Goal: Task Accomplishment & Management: Complete application form

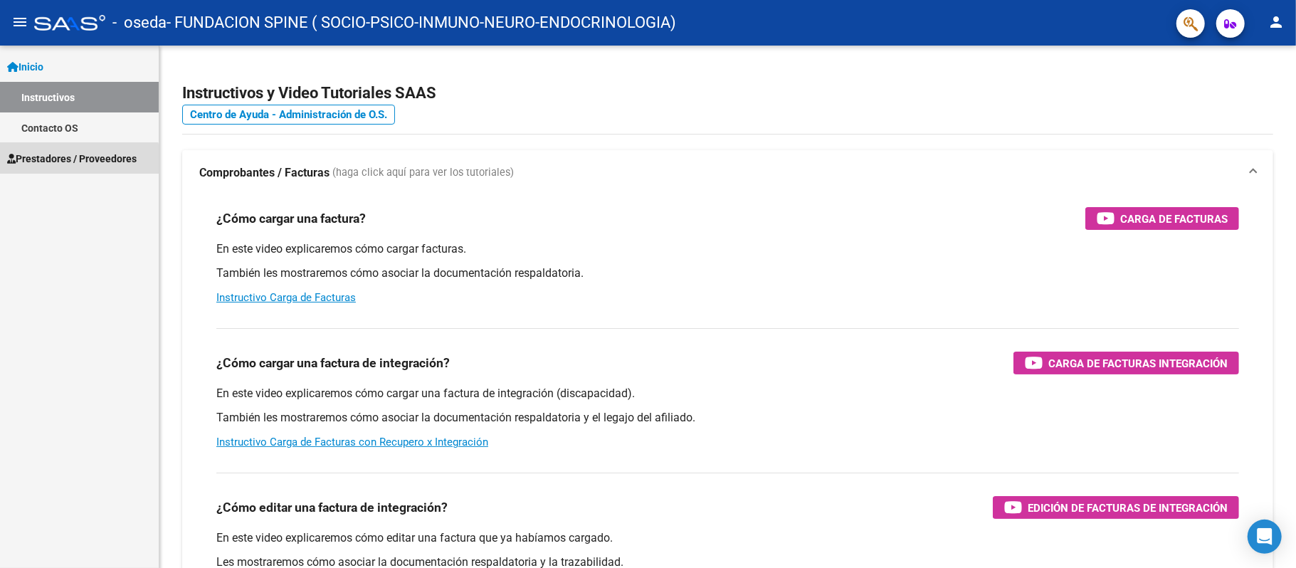
click at [78, 159] on span "Prestadores / Proveedores" at bounding box center [72, 159] width 130 height 16
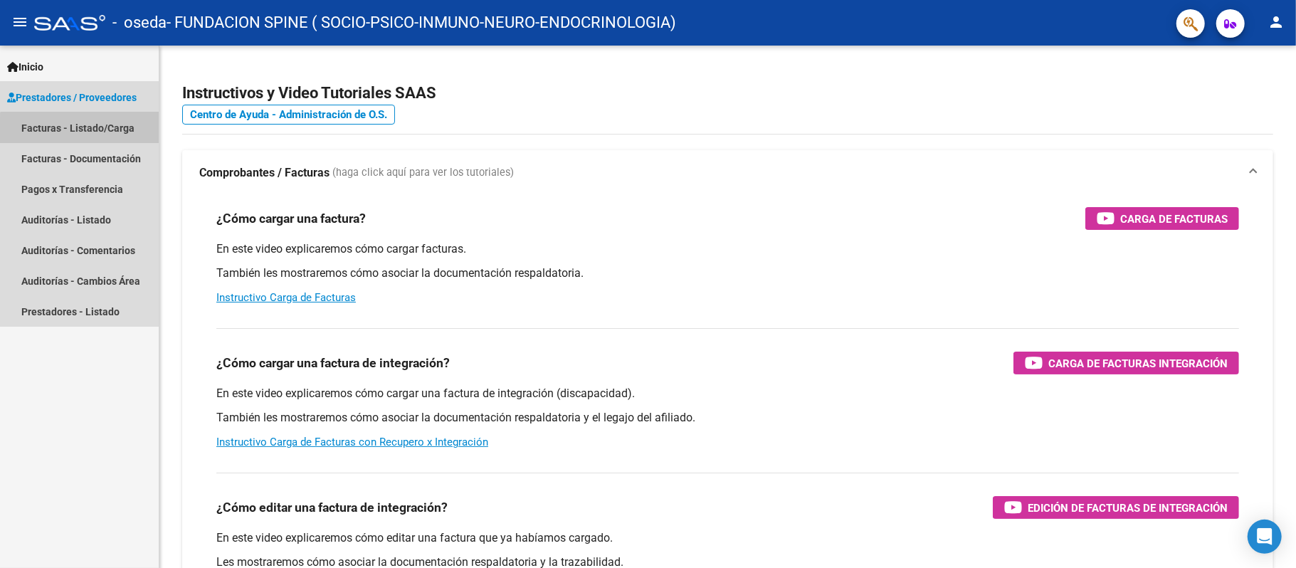
click at [90, 132] on link "Facturas - Listado/Carga" at bounding box center [79, 127] width 159 height 31
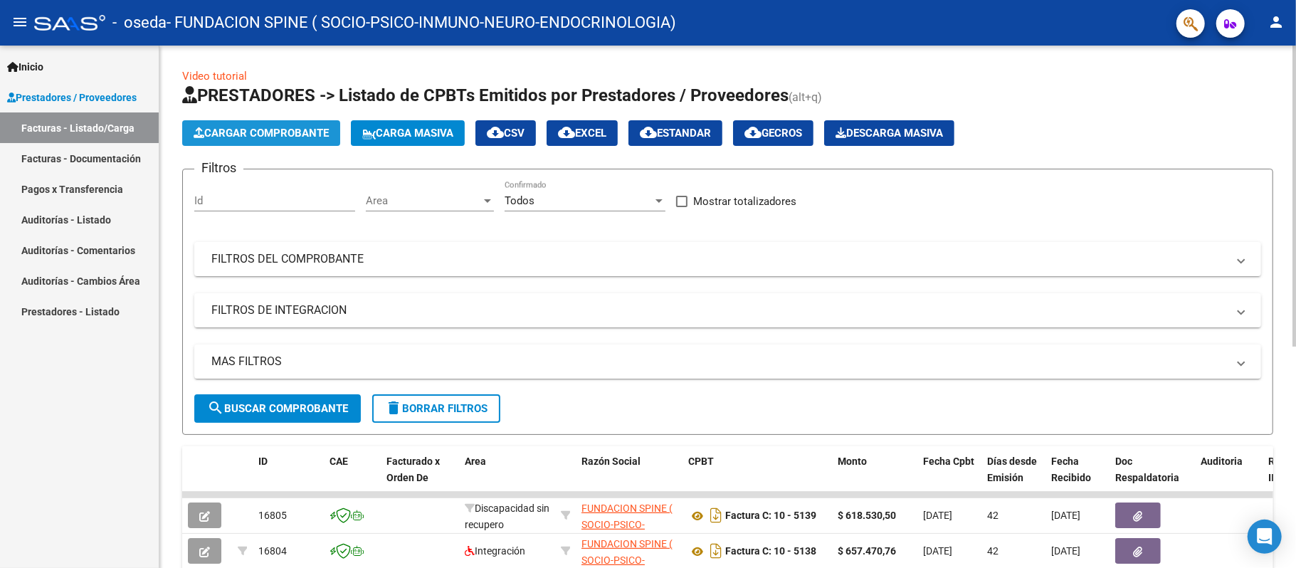
click at [238, 134] on span "Cargar Comprobante" at bounding box center [261, 133] width 135 height 13
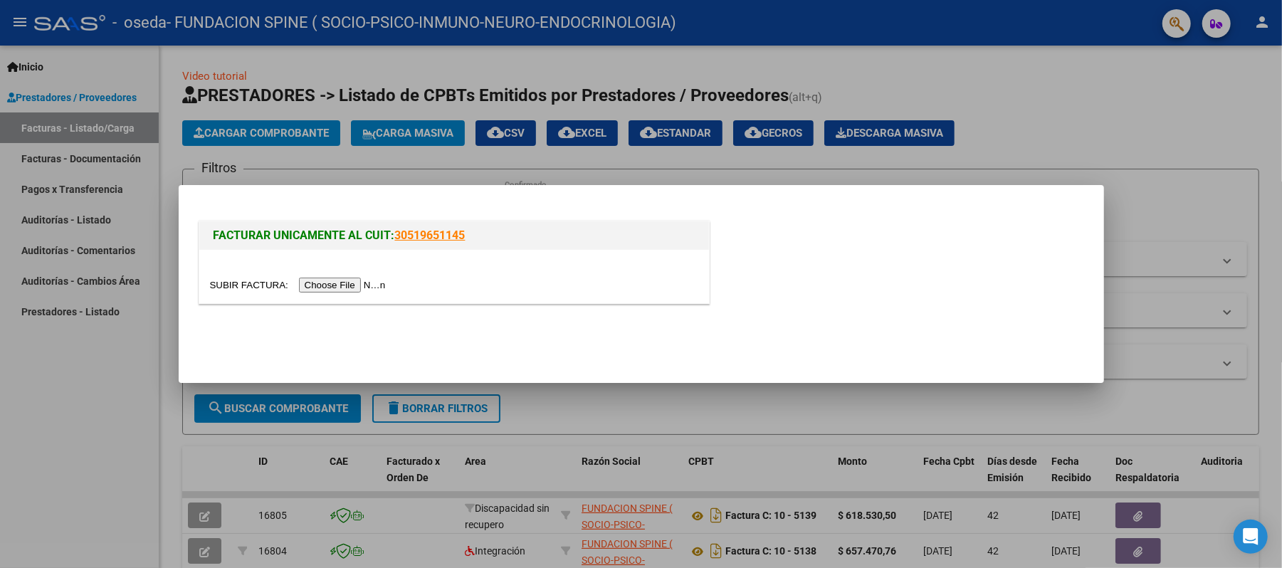
click at [1277, 201] on div at bounding box center [641, 284] width 1282 height 568
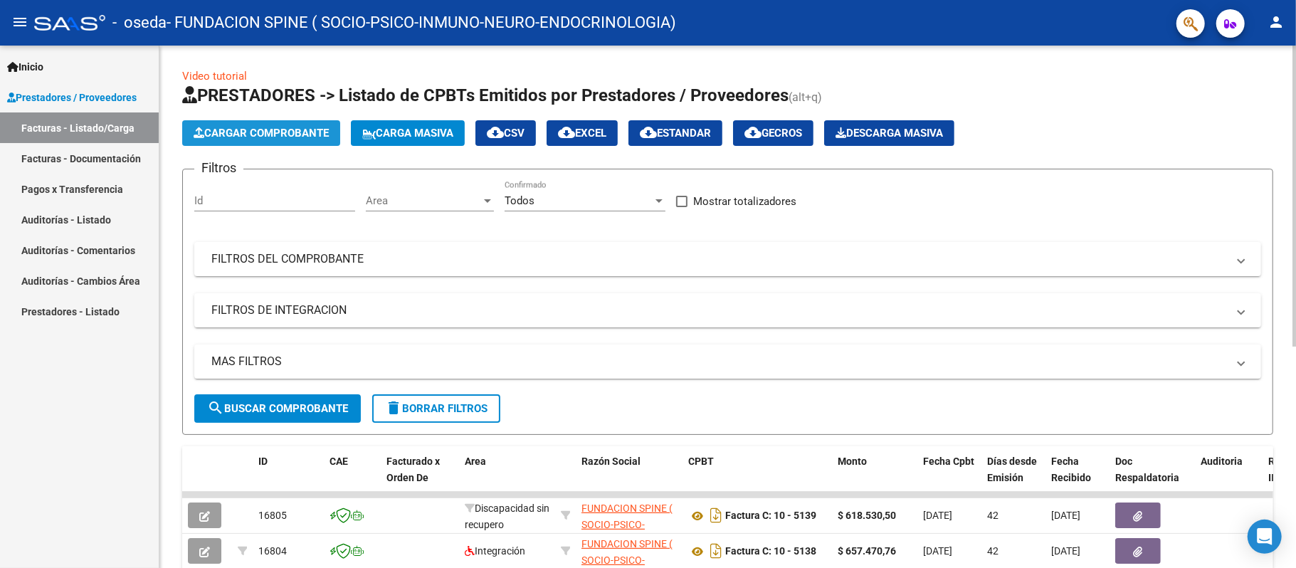
click at [225, 131] on span "Cargar Comprobante" at bounding box center [261, 133] width 135 height 13
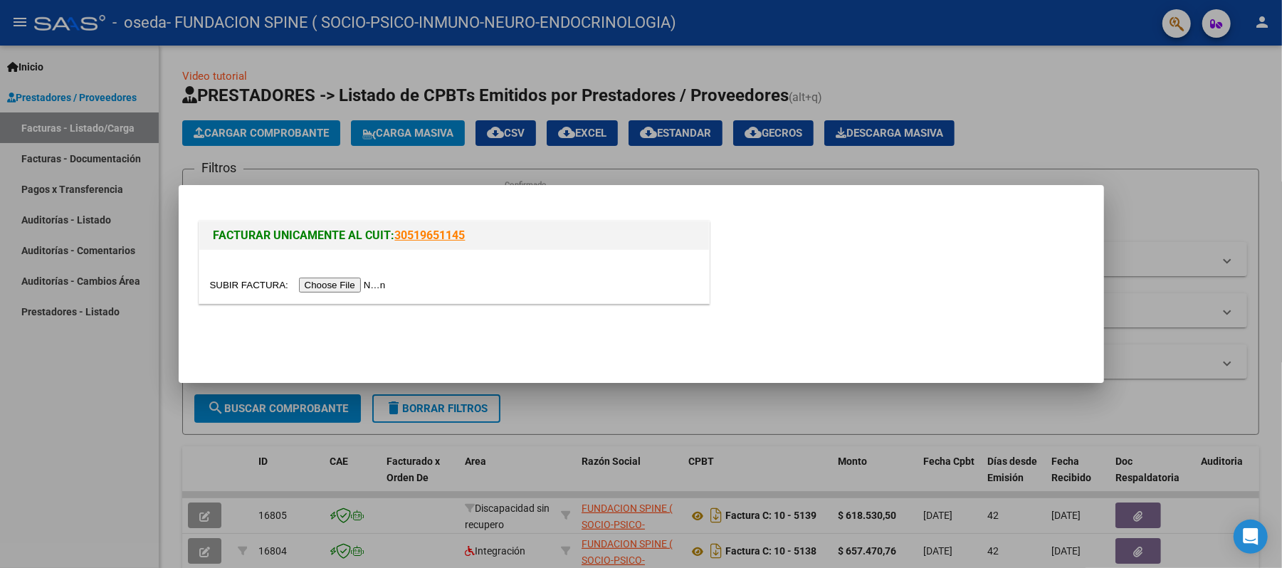
click at [317, 288] on input "file" at bounding box center [300, 285] width 180 height 15
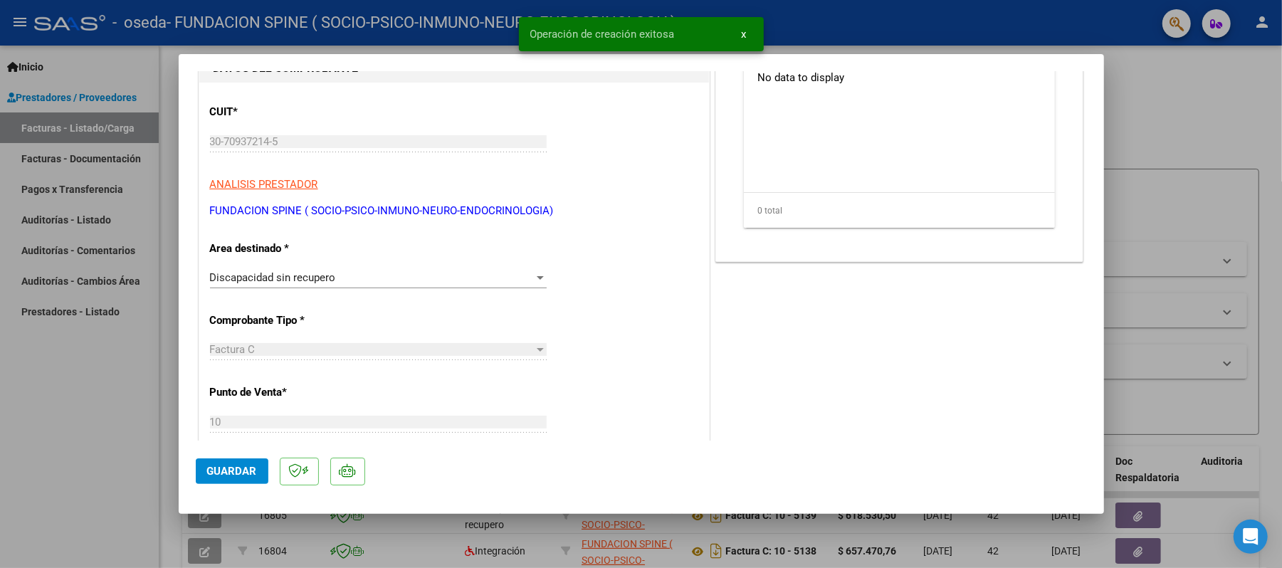
scroll to position [195, 0]
click at [340, 276] on div "Discapacidad sin recupero" at bounding box center [372, 277] width 324 height 13
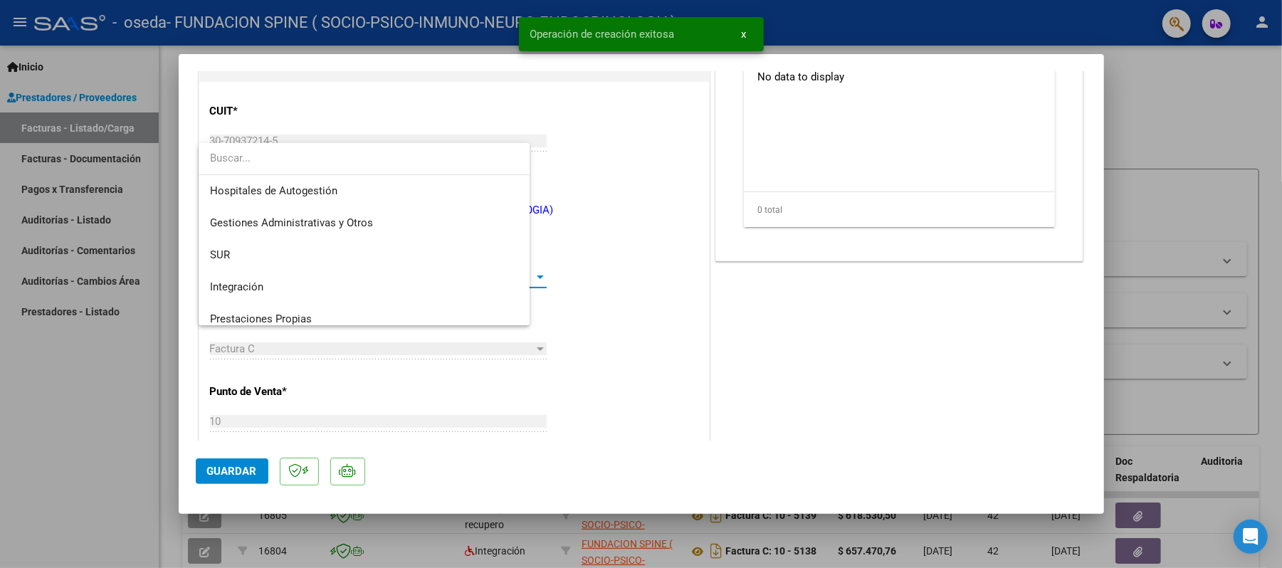
scroll to position [138, 0]
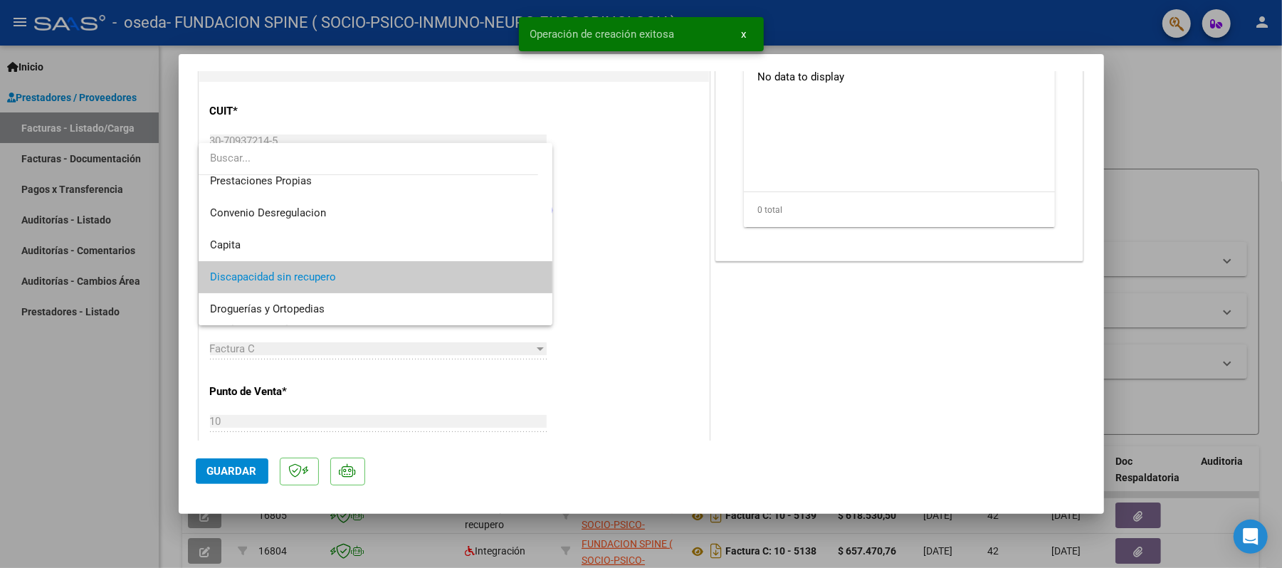
click at [733, 315] on div at bounding box center [641, 284] width 1282 height 568
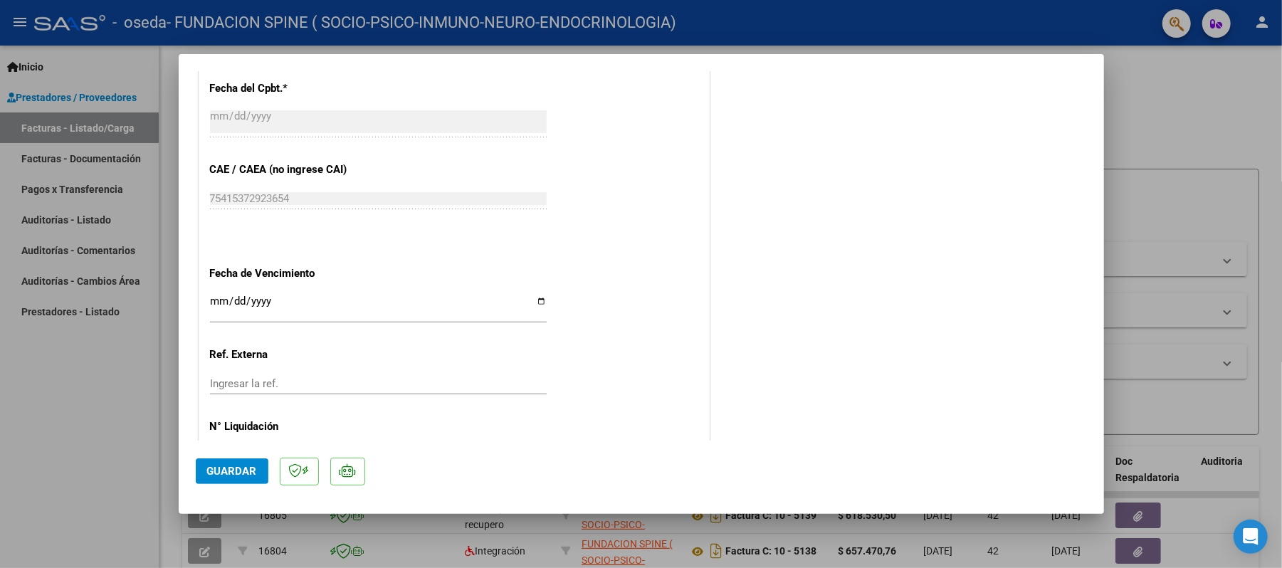
scroll to position [716, 0]
click at [214, 302] on input "Ingresar la fecha" at bounding box center [378, 305] width 337 height 23
type input "[DATE]"
click at [226, 463] on button "Guardar" at bounding box center [232, 471] width 73 height 26
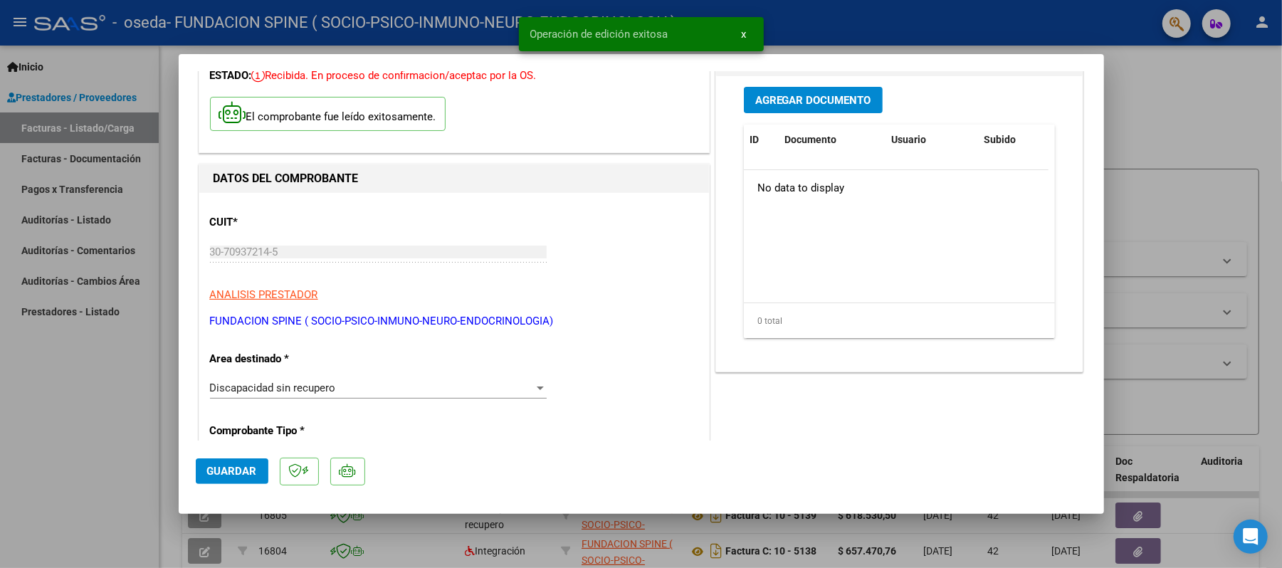
scroll to position [0, 0]
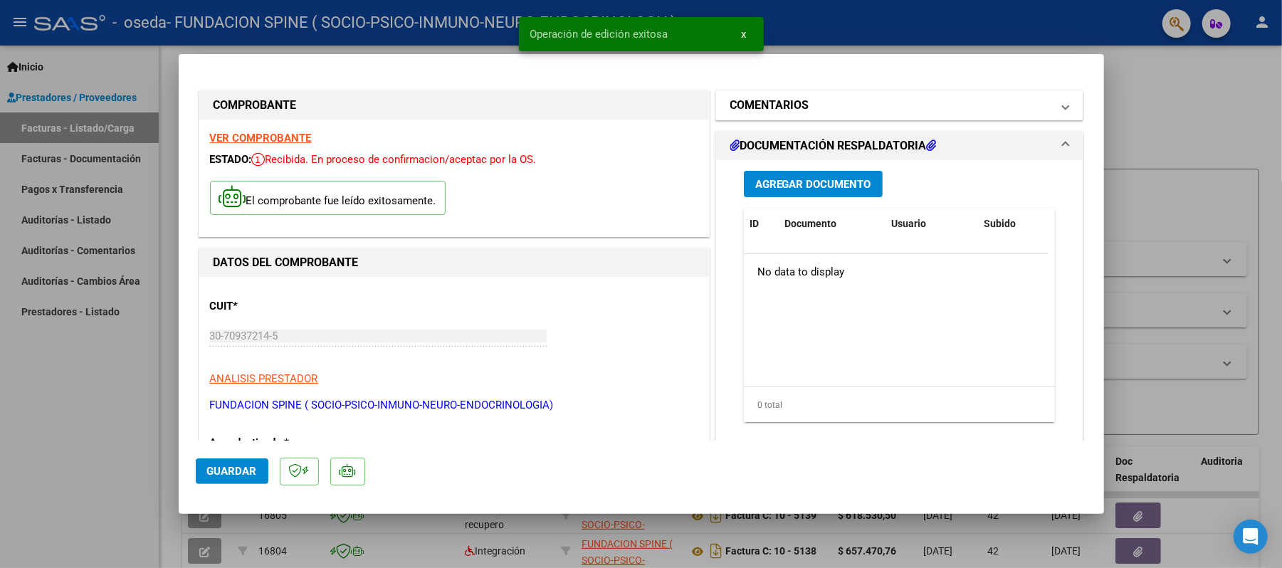
click at [770, 104] on h1 "COMENTARIOS" at bounding box center [769, 105] width 79 height 17
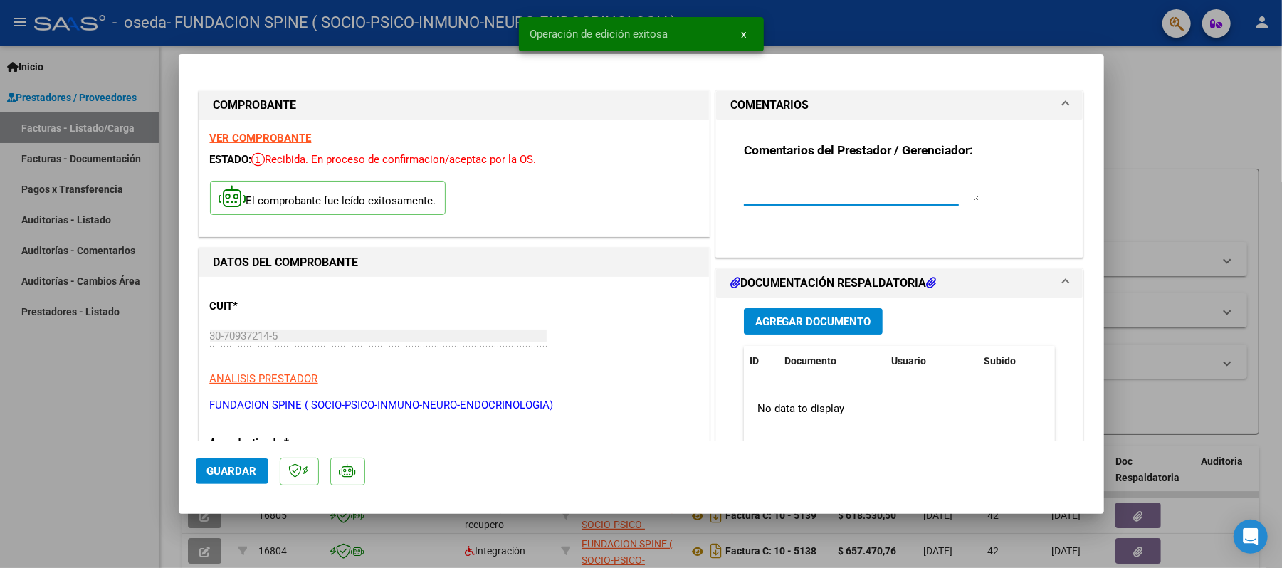
click at [761, 198] on textarea at bounding box center [861, 188] width 235 height 28
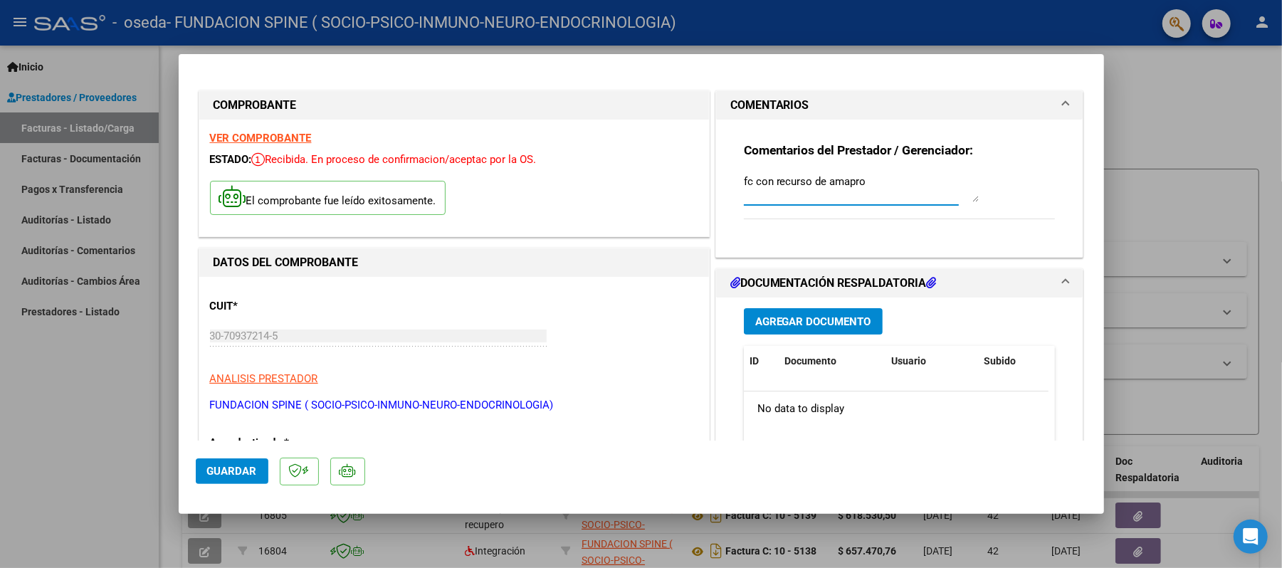
click at [747, 183] on textarea "fc con recurso de amapro" at bounding box center [861, 188] width 235 height 28
type textarea "fc at [DATE] con recurso de amapro"
click at [785, 317] on span "Agregar Documento" at bounding box center [813, 321] width 116 height 13
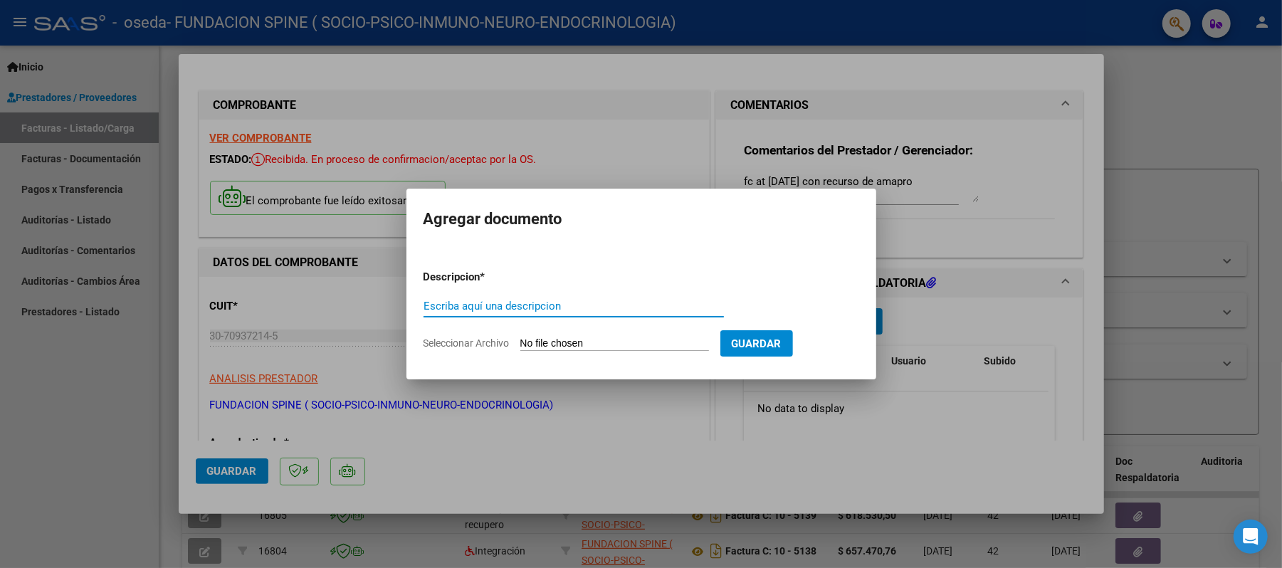
click at [510, 300] on input "Escriba aquí una descripcion" at bounding box center [574, 306] width 300 height 13
type input "a"
type input "AT [DATE] CON RECURSO [PERSON_NAME]"
click at [588, 339] on input "Seleccionar Archivo" at bounding box center [614, 344] width 189 height 14
type input "C:\fakepath\[PERSON_NAME] AT [DATE].pdf"
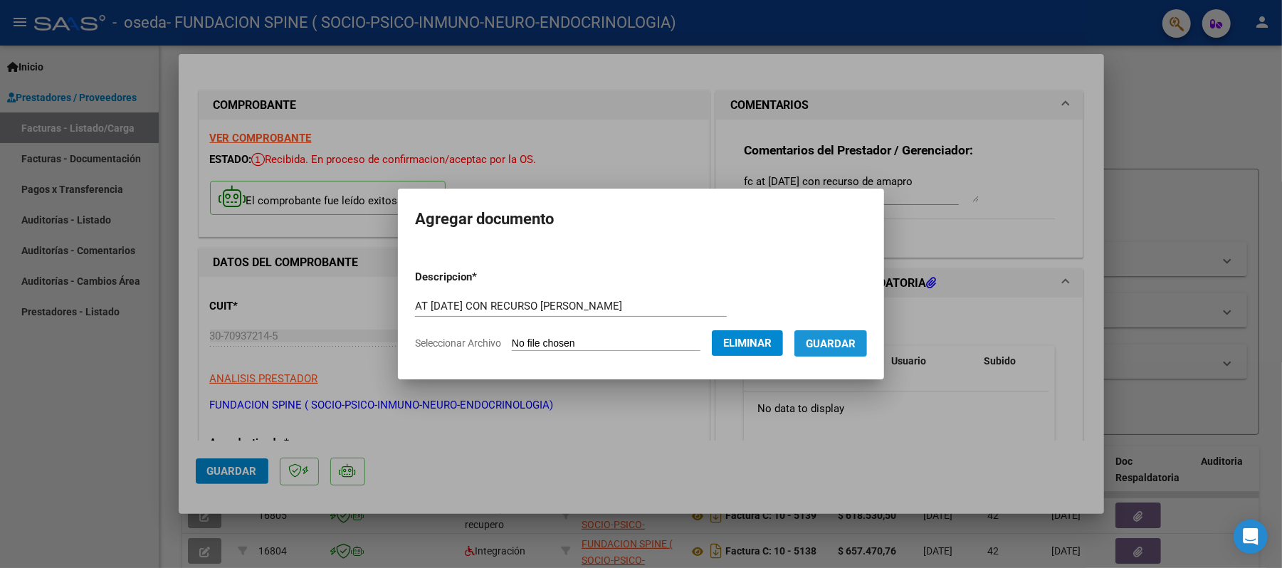
click at [835, 347] on span "Guardar" at bounding box center [831, 343] width 50 height 13
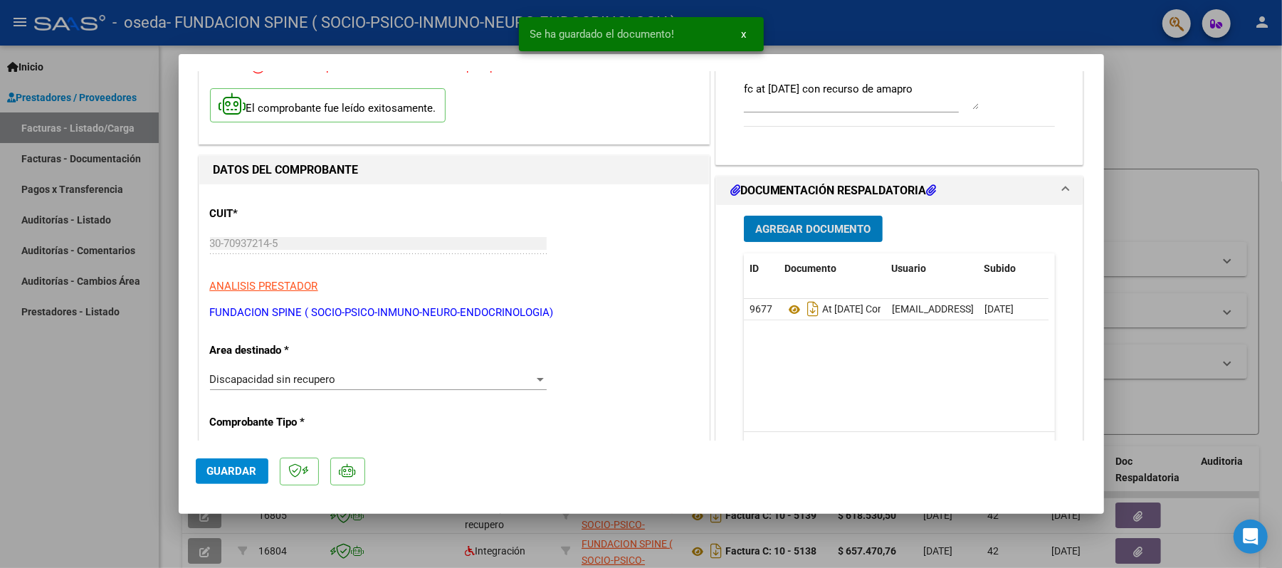
scroll to position [98, 0]
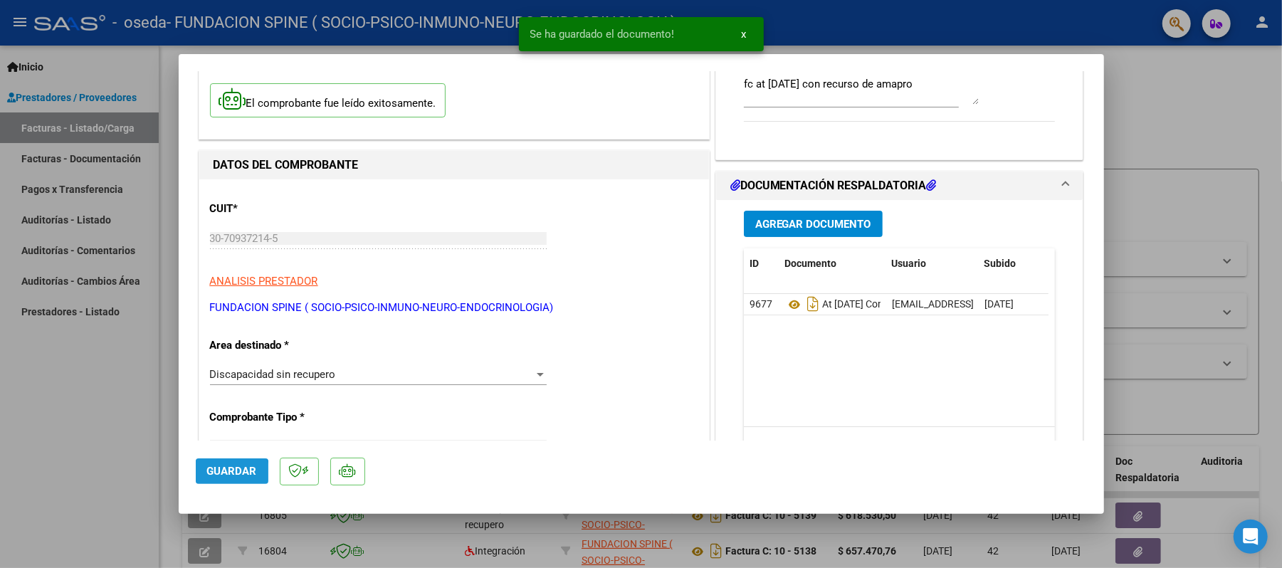
click at [214, 477] on span "Guardar" at bounding box center [232, 471] width 50 height 13
click at [934, 83] on textarea "fc at [DATE] con recurso de amapro" at bounding box center [861, 90] width 235 height 28
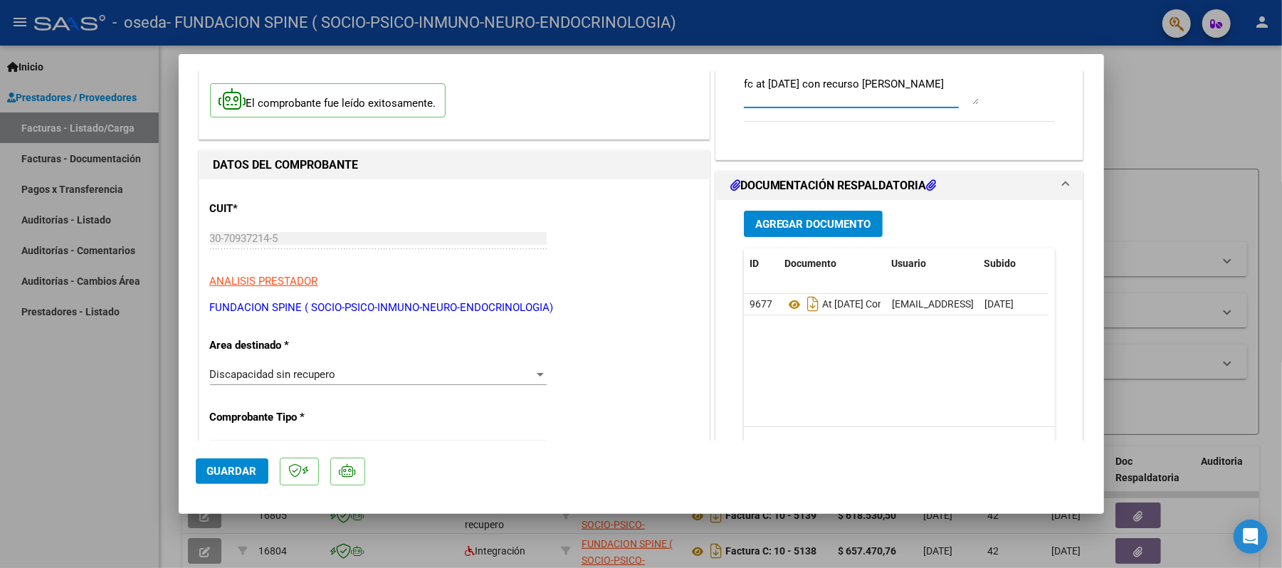
type textarea "fc at [DATE] con recurso [PERSON_NAME]"
click at [219, 471] on span "Guardar" at bounding box center [232, 471] width 50 height 13
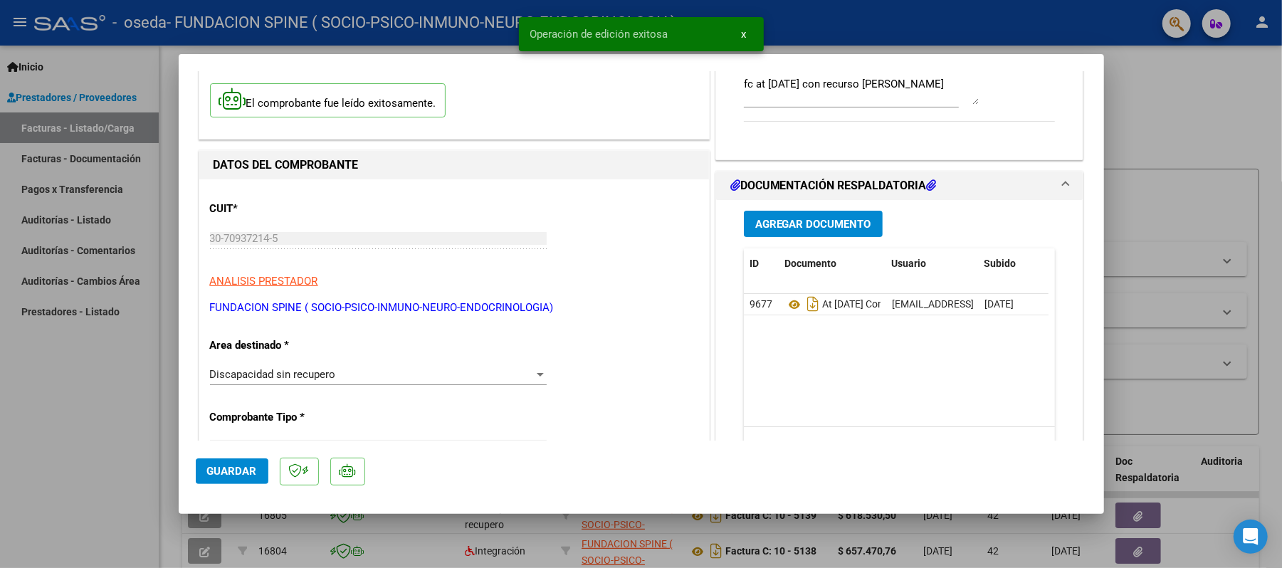
click at [95, 406] on div at bounding box center [641, 284] width 1282 height 568
type input "$ 0,00"
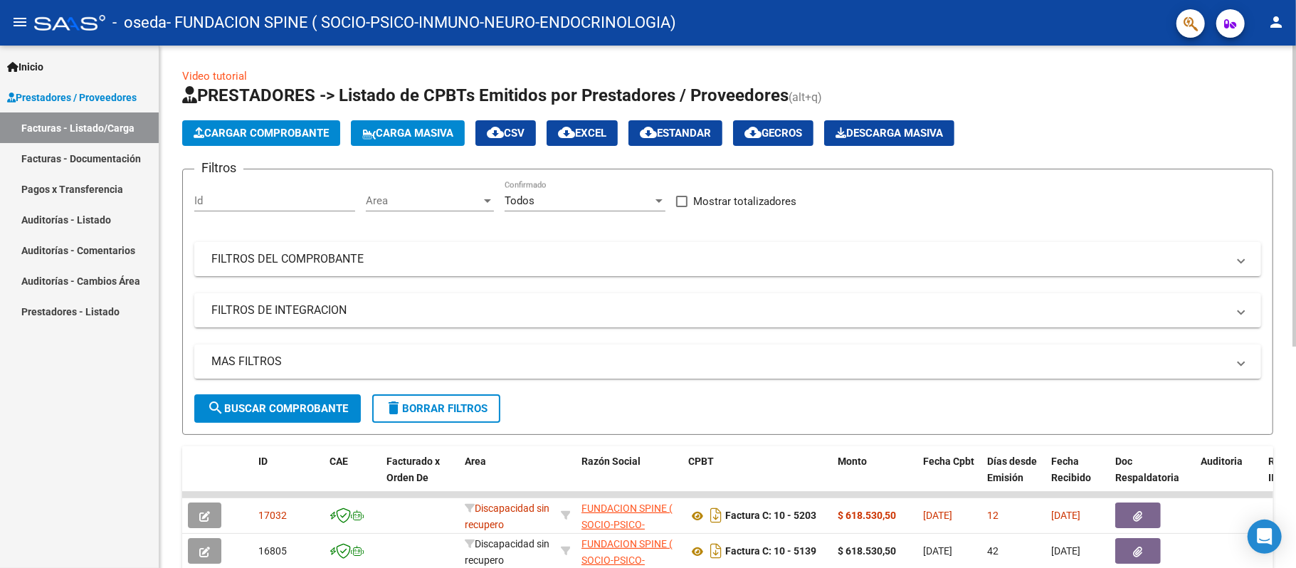
click at [289, 131] on span "Cargar Comprobante" at bounding box center [261, 133] width 135 height 13
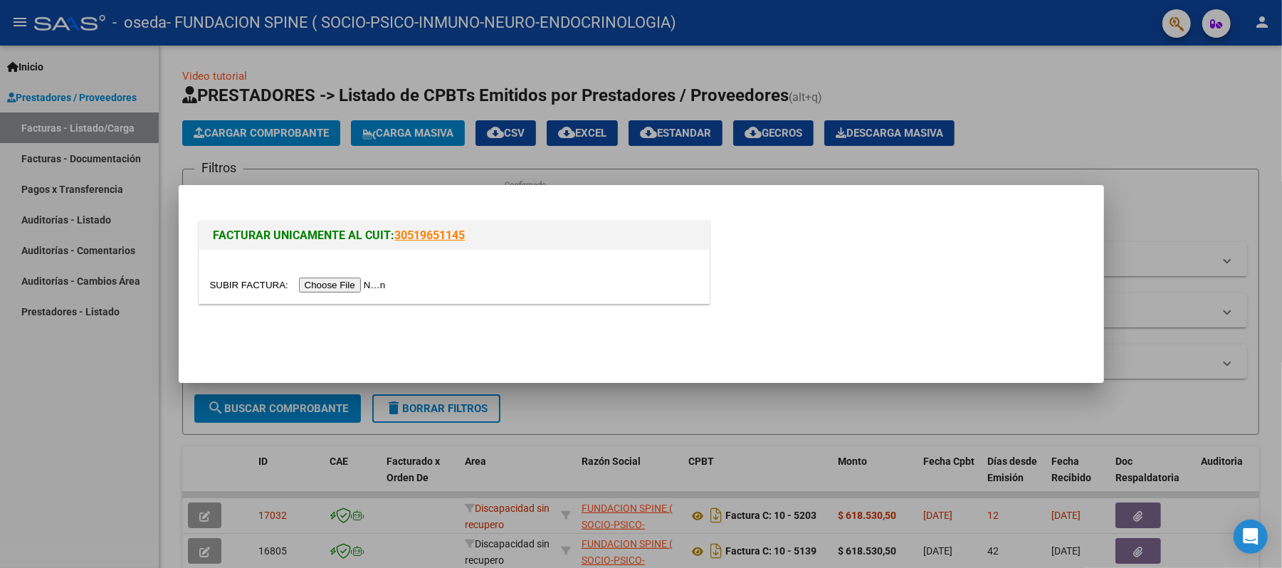
click at [370, 282] on input "file" at bounding box center [300, 285] width 180 height 15
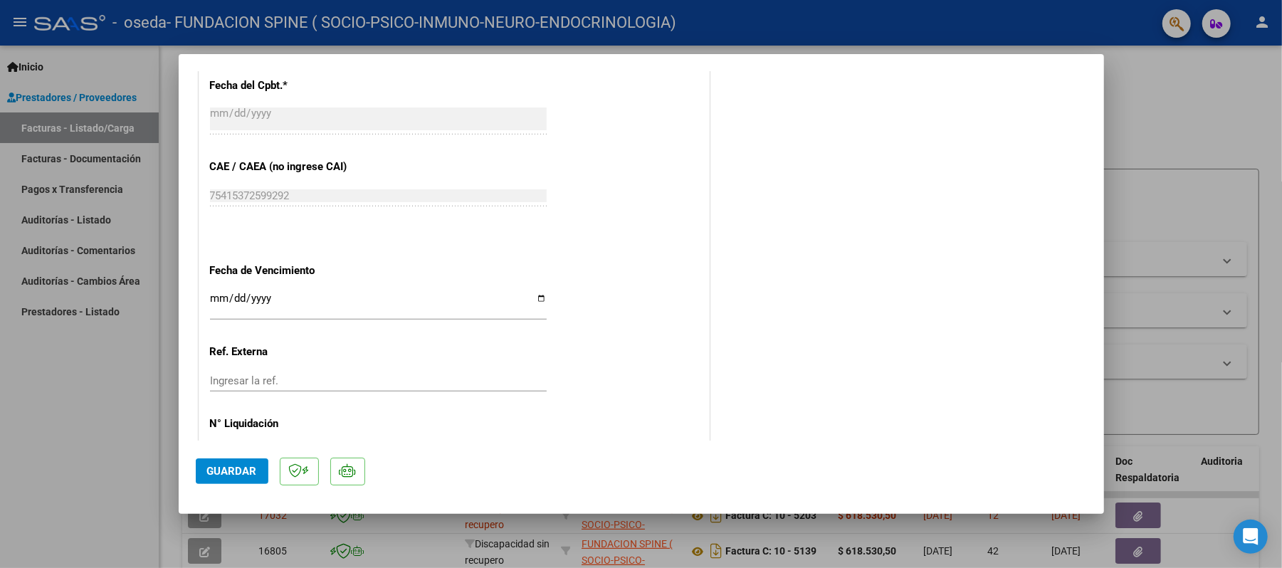
scroll to position [718, 0]
click at [214, 293] on input "Ingresar la fecha" at bounding box center [378, 303] width 337 height 23
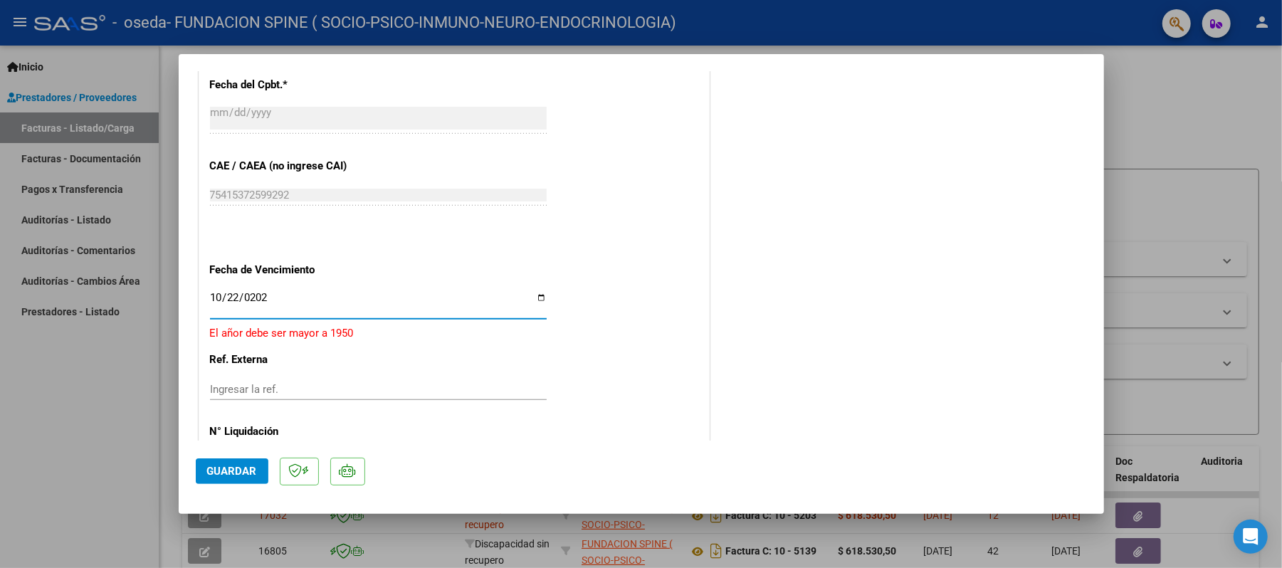
type input "[DATE]"
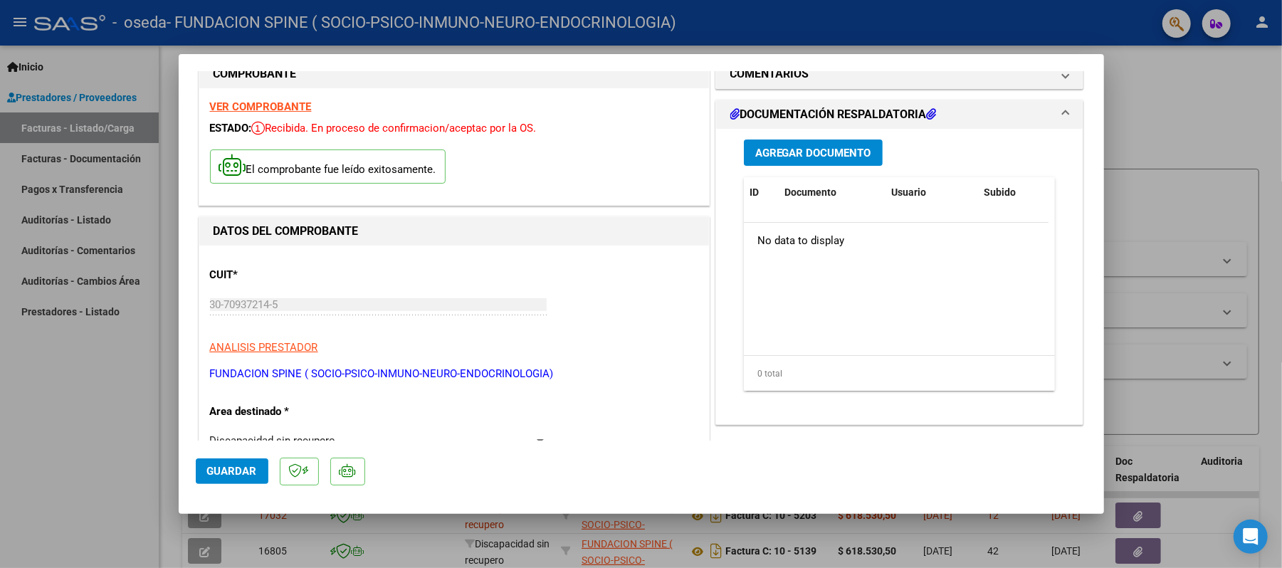
scroll to position [0, 0]
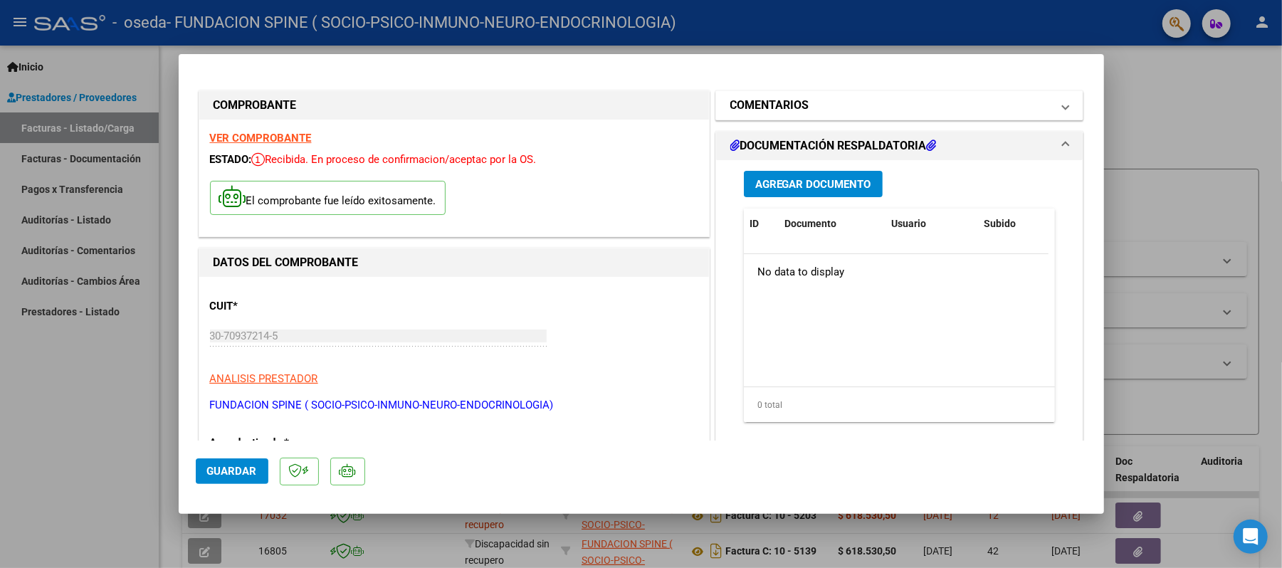
click at [839, 104] on mat-panel-title "COMENTARIOS" at bounding box center [891, 105] width 322 height 17
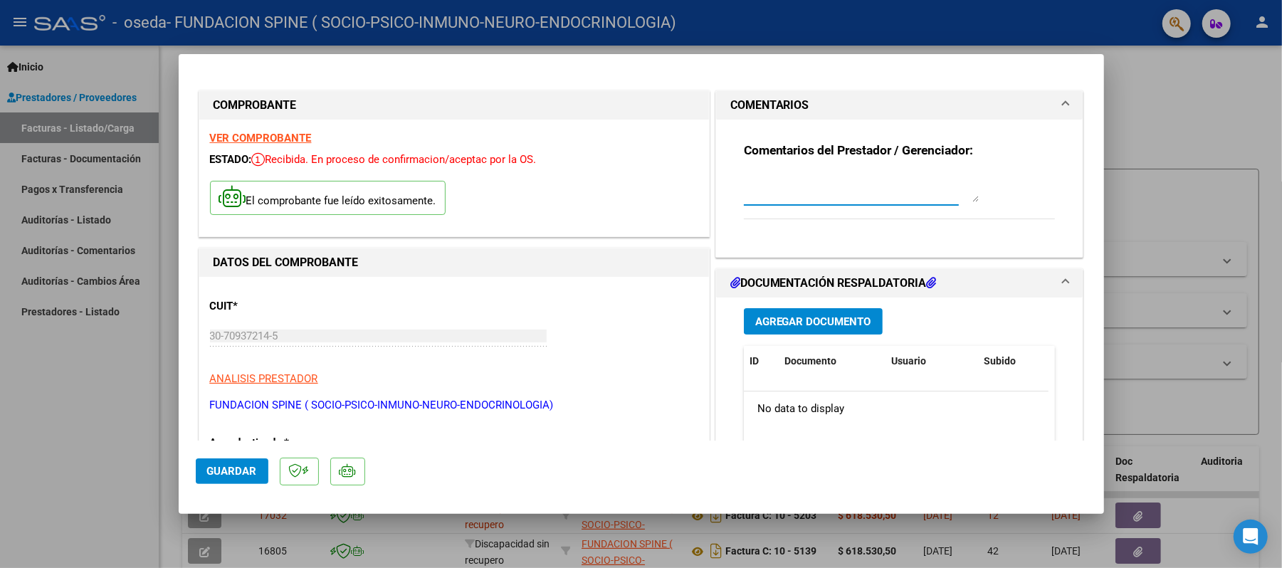
click at [767, 178] on textarea at bounding box center [861, 188] width 235 height 28
type textarea "t"
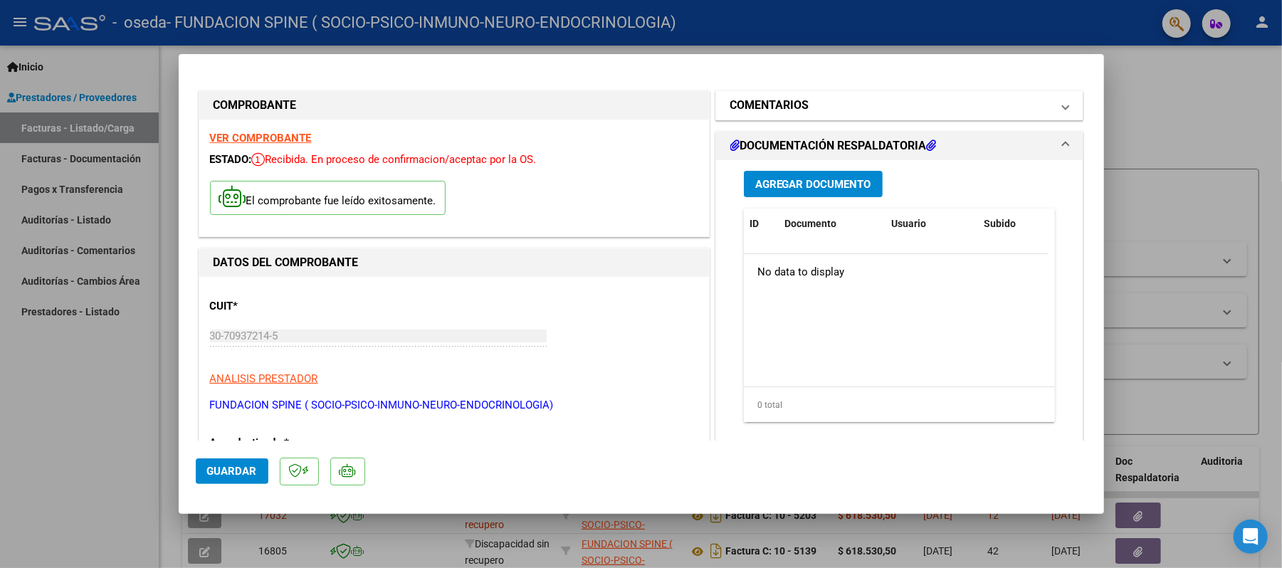
click at [752, 100] on h1 "COMENTARIOS" at bounding box center [769, 105] width 79 height 17
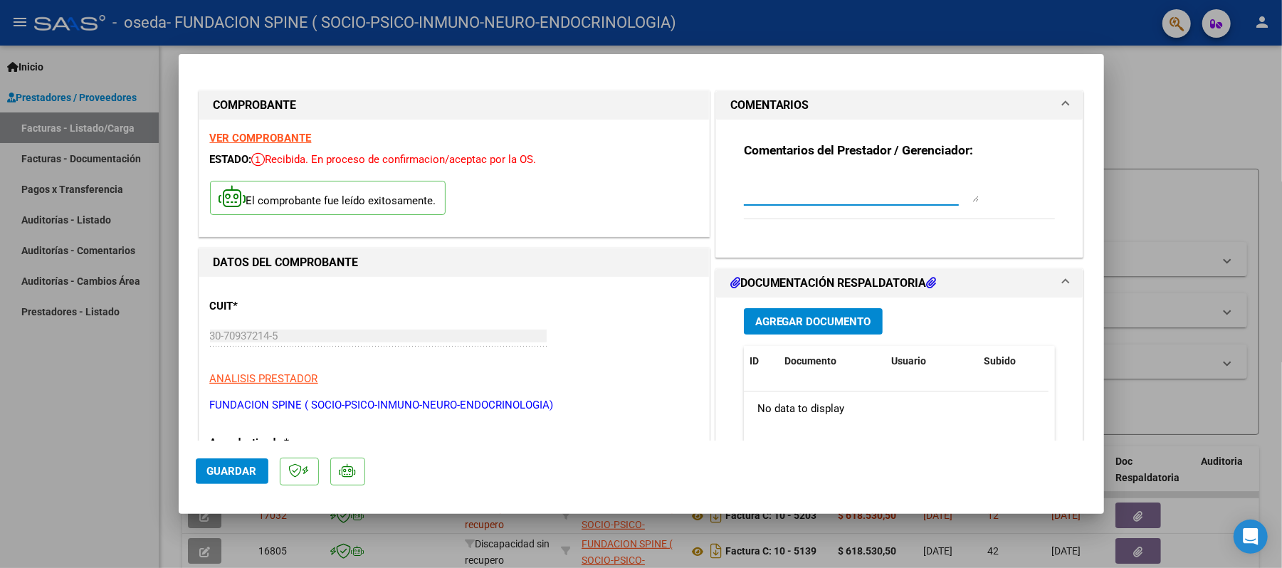
click at [756, 194] on textarea at bounding box center [861, 188] width 235 height 28
type textarea "TTO [DATE] CON RECURSO [PERSON_NAME]"
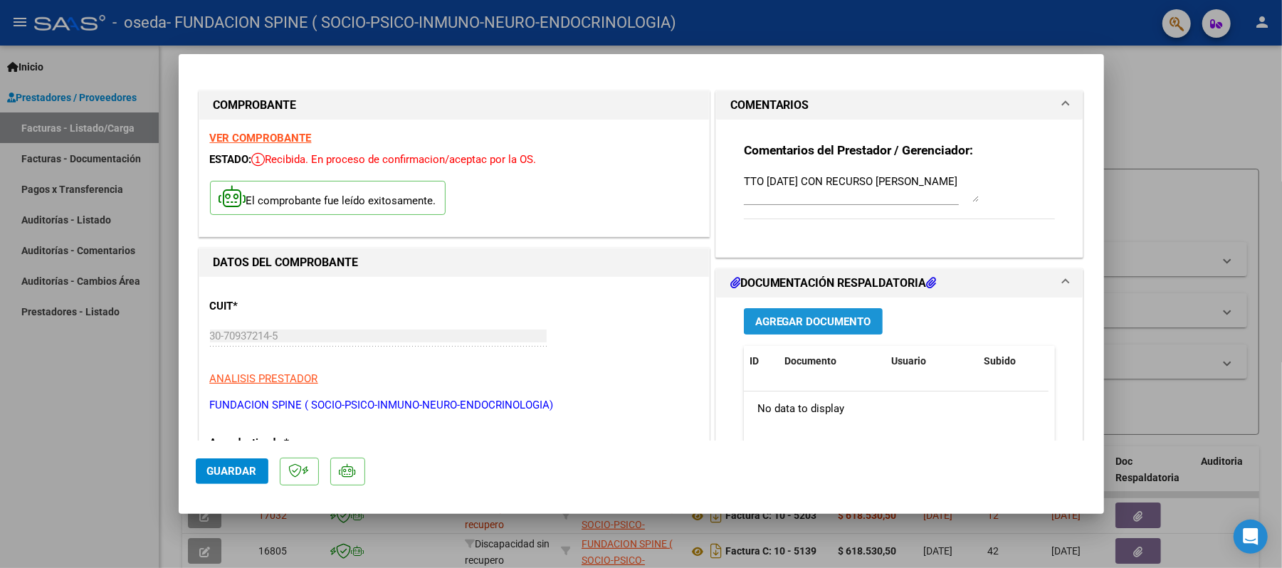
click at [792, 317] on span "Agregar Documento" at bounding box center [813, 321] width 116 height 13
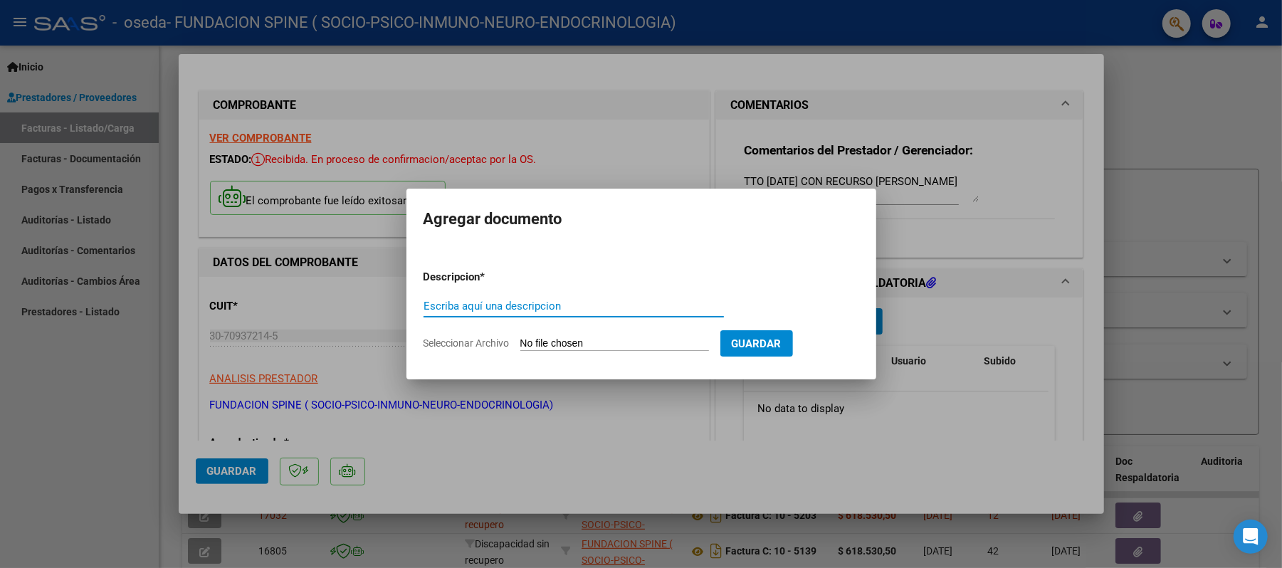
click at [514, 303] on input "Escriba aquí una descripcion" at bounding box center [574, 306] width 300 height 13
click at [617, 86] on div at bounding box center [641, 284] width 1282 height 568
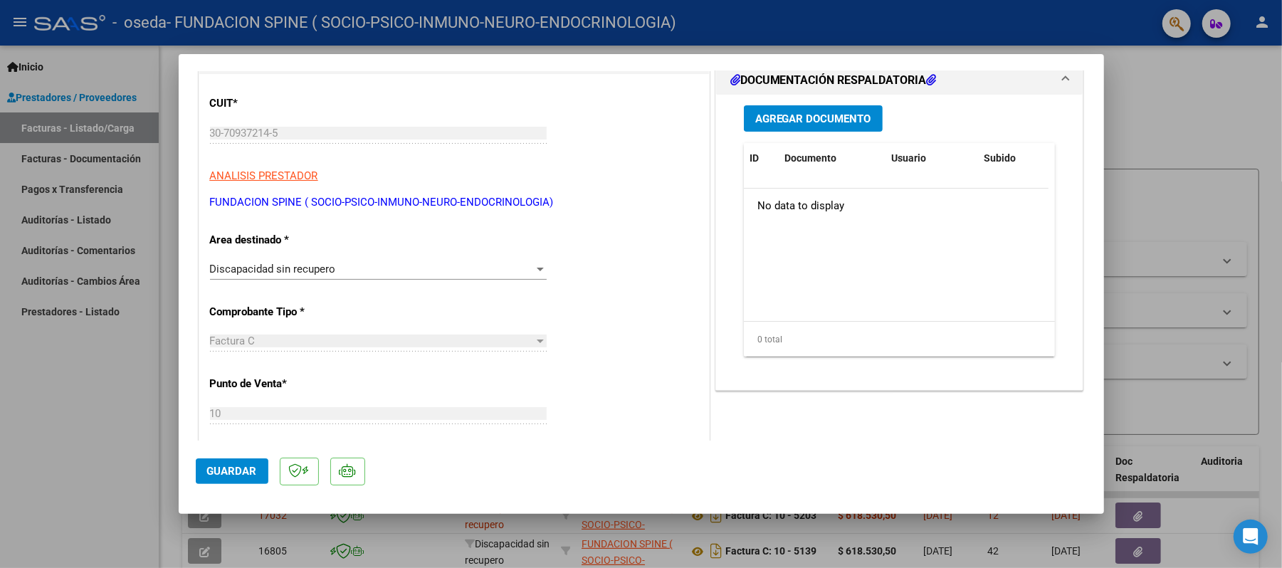
scroll to position [204, 0]
click at [335, 258] on div "Discapacidad sin recupero Seleccionar Area" at bounding box center [378, 268] width 337 height 21
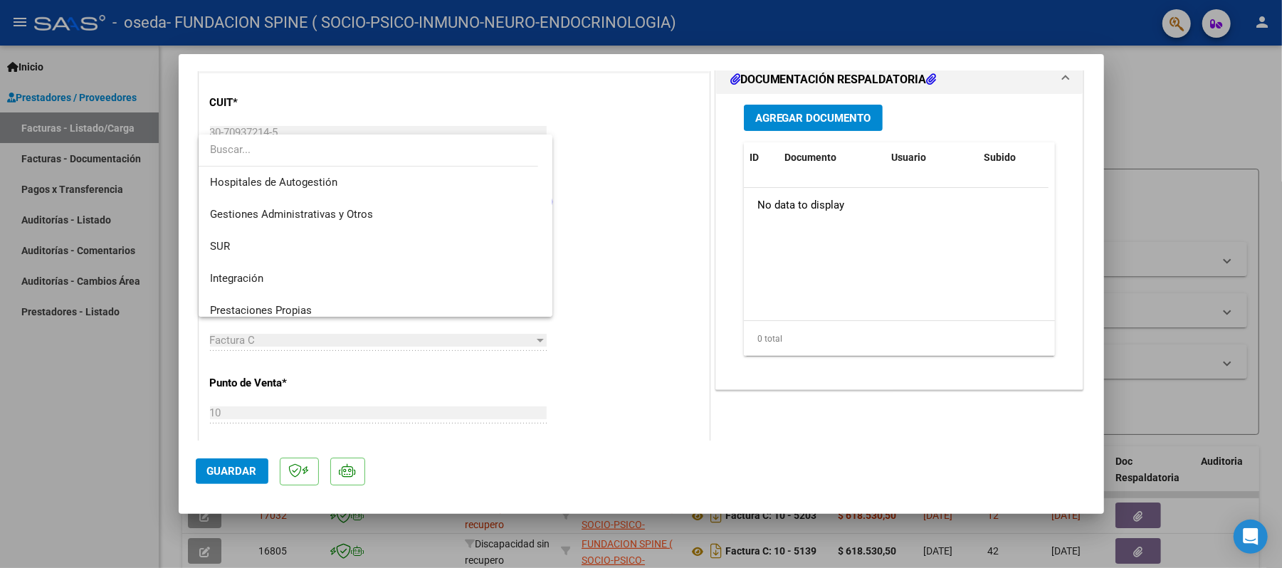
scroll to position [0, 0]
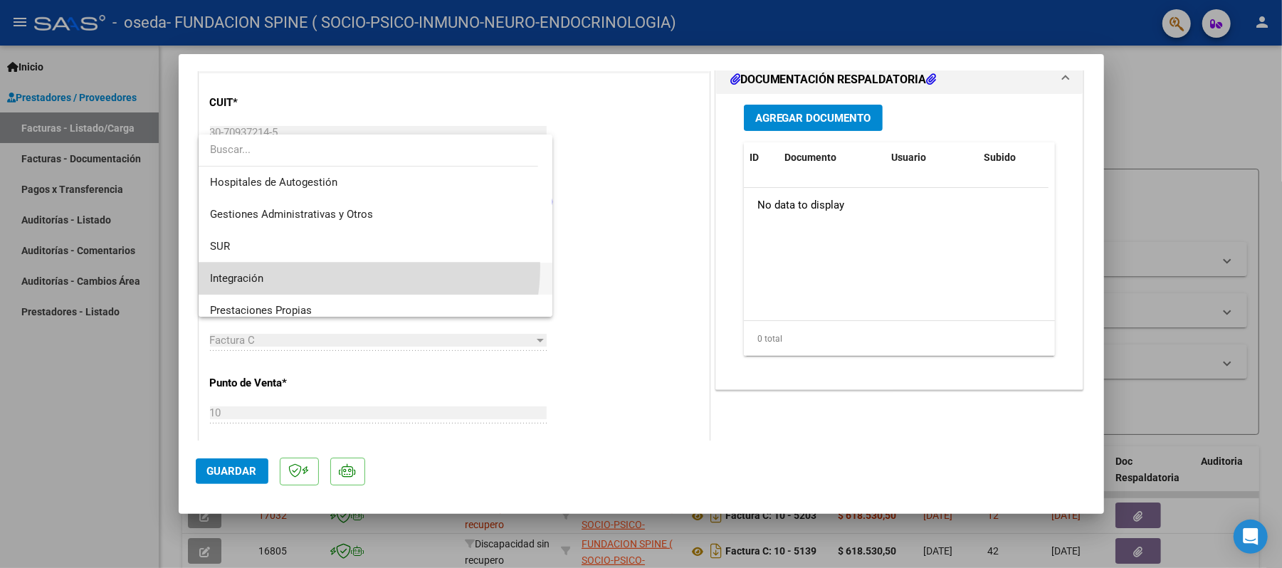
click at [334, 266] on span "Integración" at bounding box center [375, 279] width 331 height 32
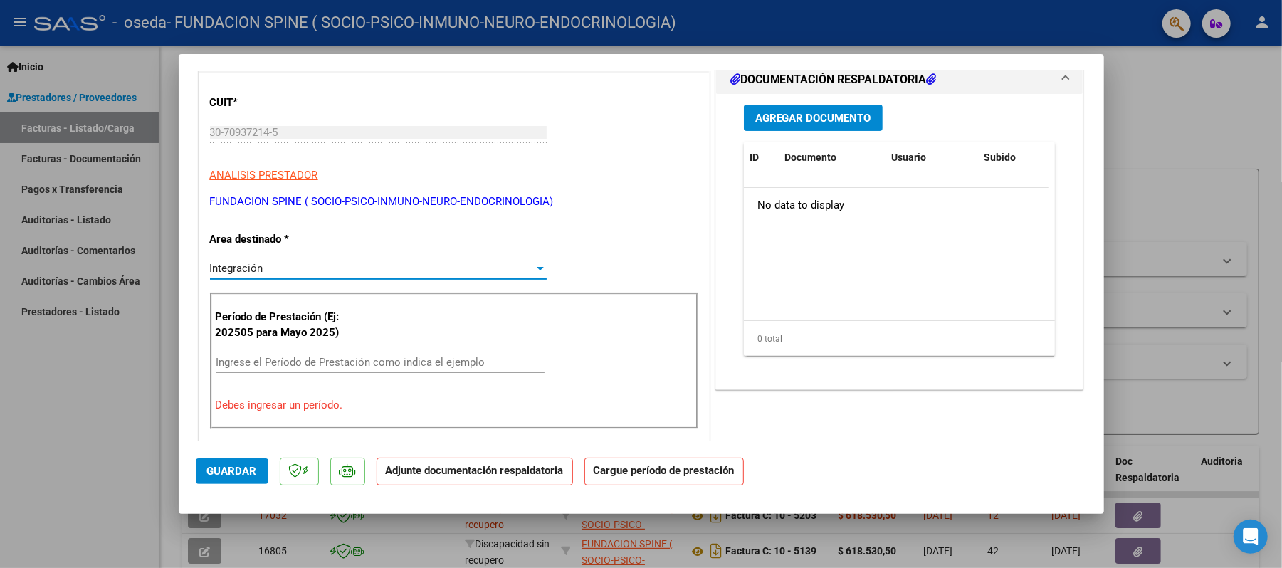
click at [256, 369] on div "Ingrese el Período de Prestación como indica el ejemplo" at bounding box center [380, 369] width 329 height 35
click at [253, 360] on input "Ingrese el Período de Prestación como indica el ejemplo" at bounding box center [380, 362] width 329 height 13
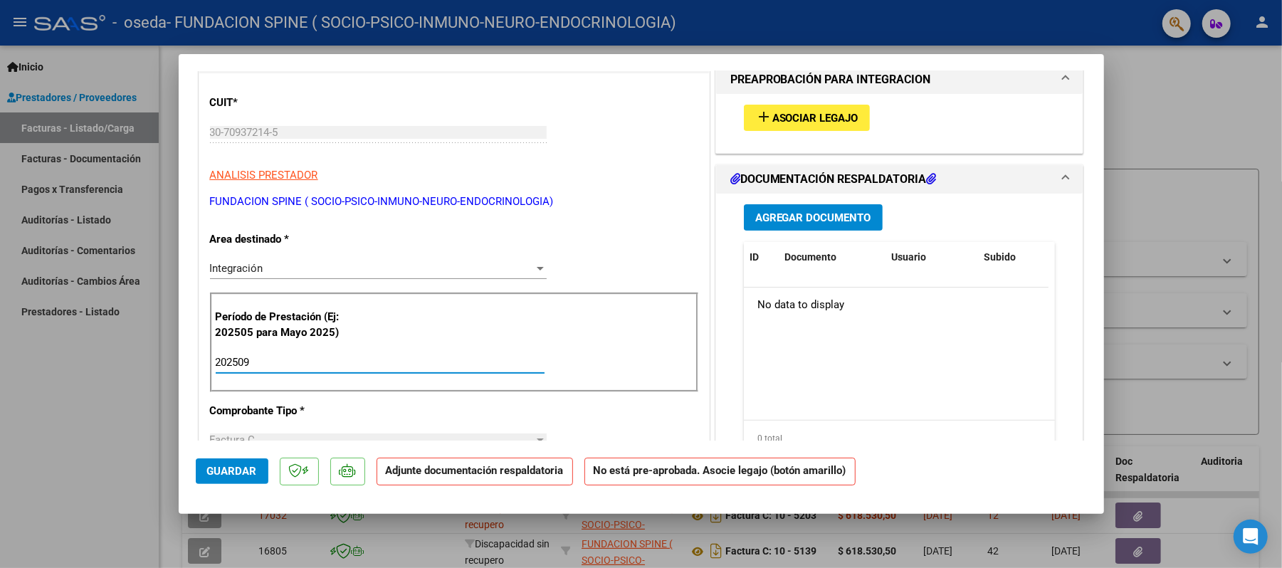
type input "202509"
click at [797, 211] on span "Agregar Documento" at bounding box center [813, 217] width 116 height 13
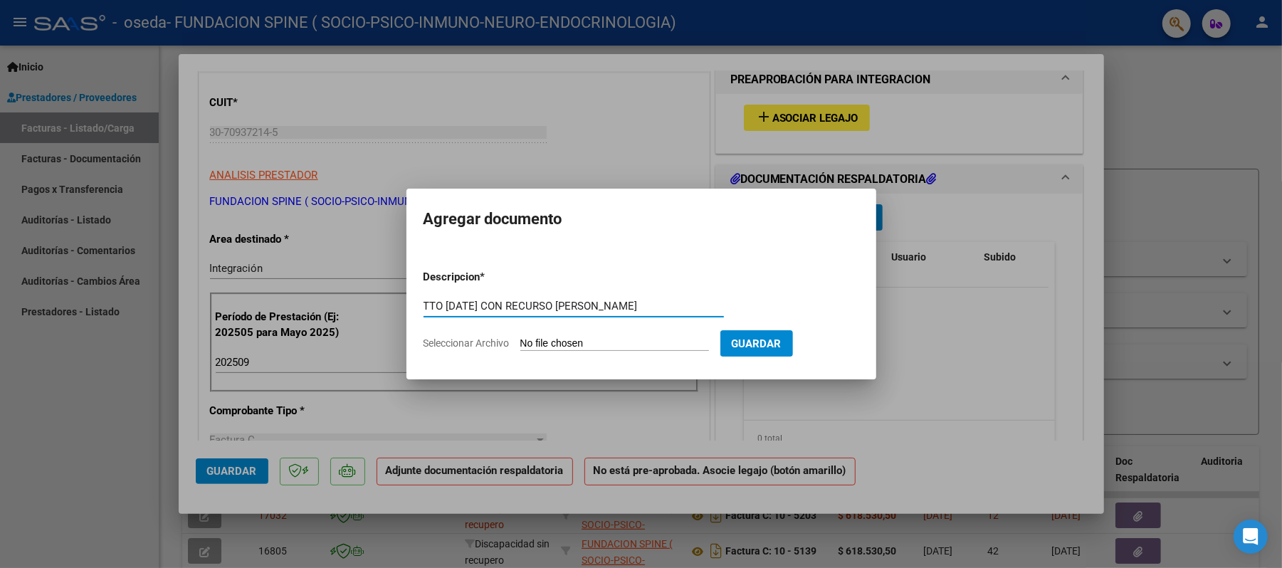
type input "TTO [DATE] CON RECURSO [PERSON_NAME]"
click at [619, 345] on input "Seleccionar Archivo" at bounding box center [614, 344] width 189 height 14
type input "C:\fakepath\[PERSON_NAME] T [DATE].pdf"
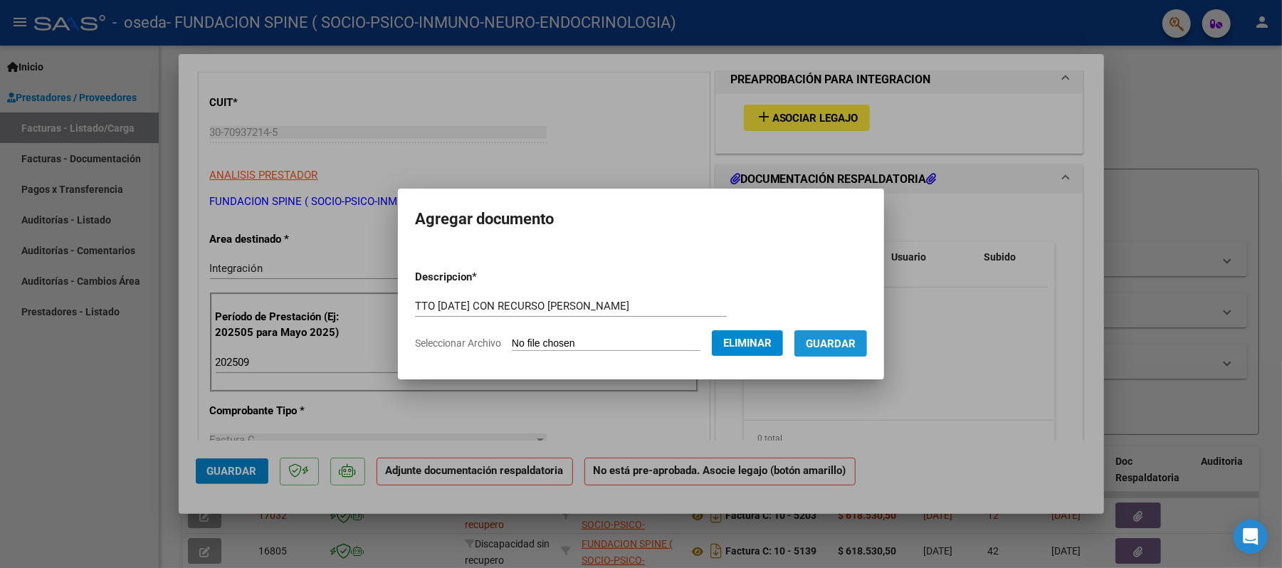
click at [852, 345] on span "Guardar" at bounding box center [831, 343] width 50 height 13
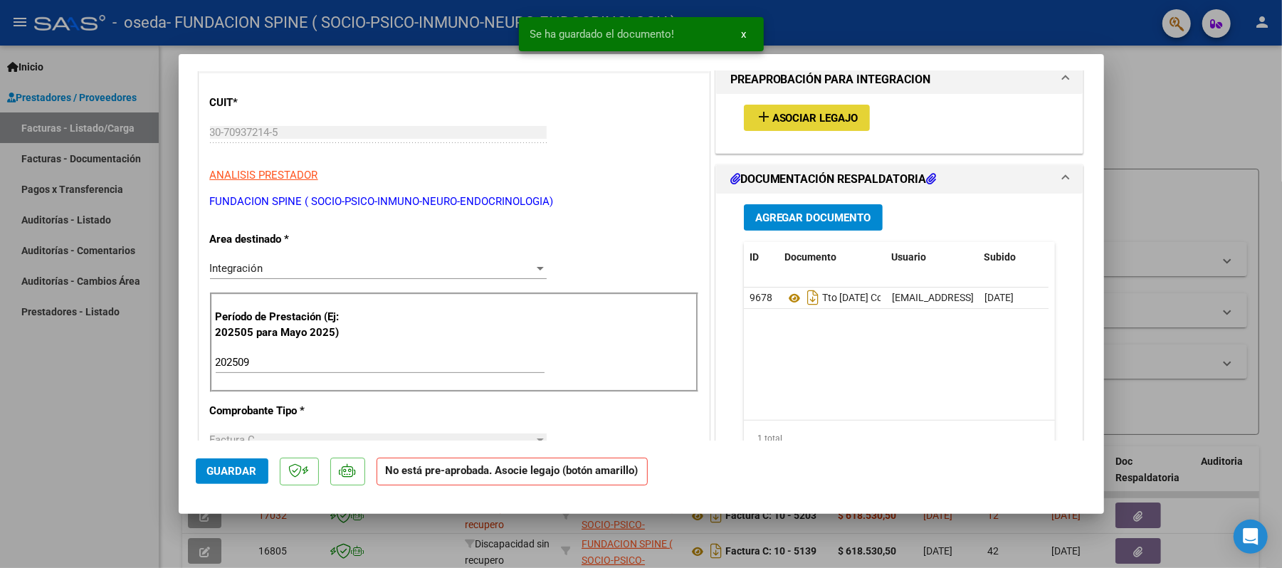
click at [807, 112] on span "Asociar Legajo" at bounding box center [815, 118] width 86 height 13
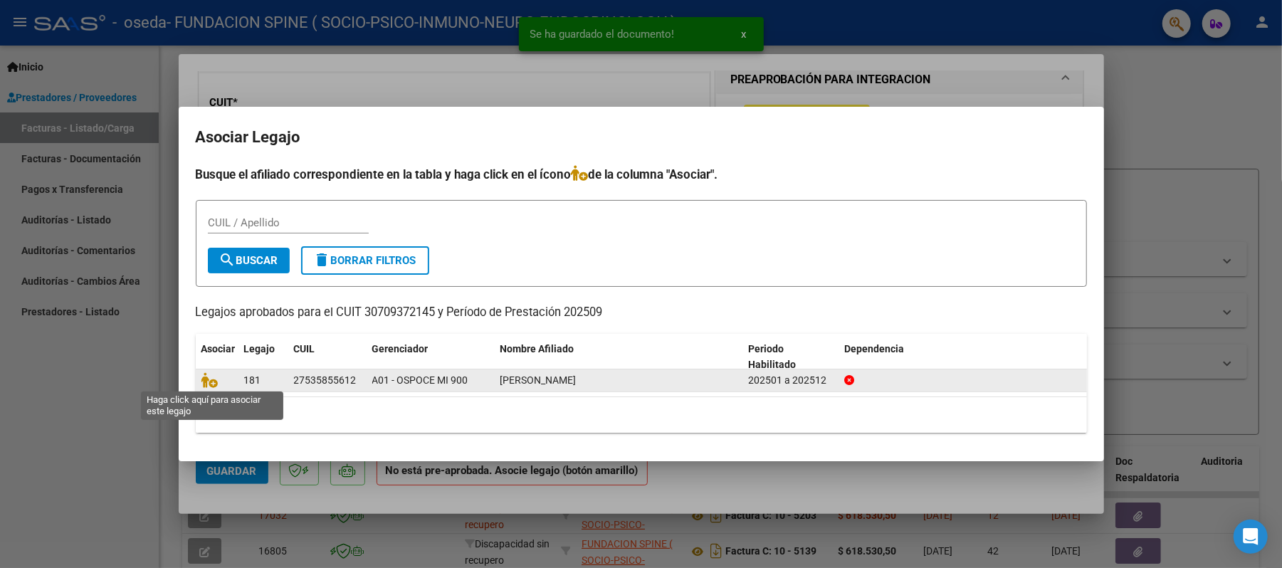
click at [218, 382] on span at bounding box center [211, 379] width 21 height 11
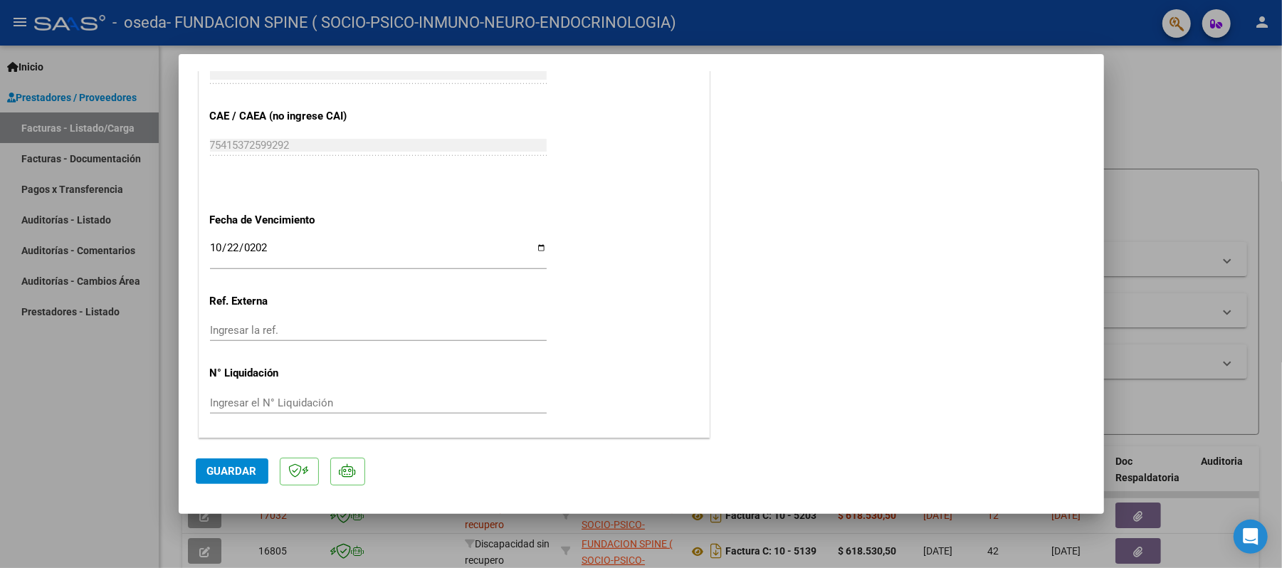
scroll to position [906, 0]
click at [235, 467] on span "Guardar" at bounding box center [232, 471] width 50 height 13
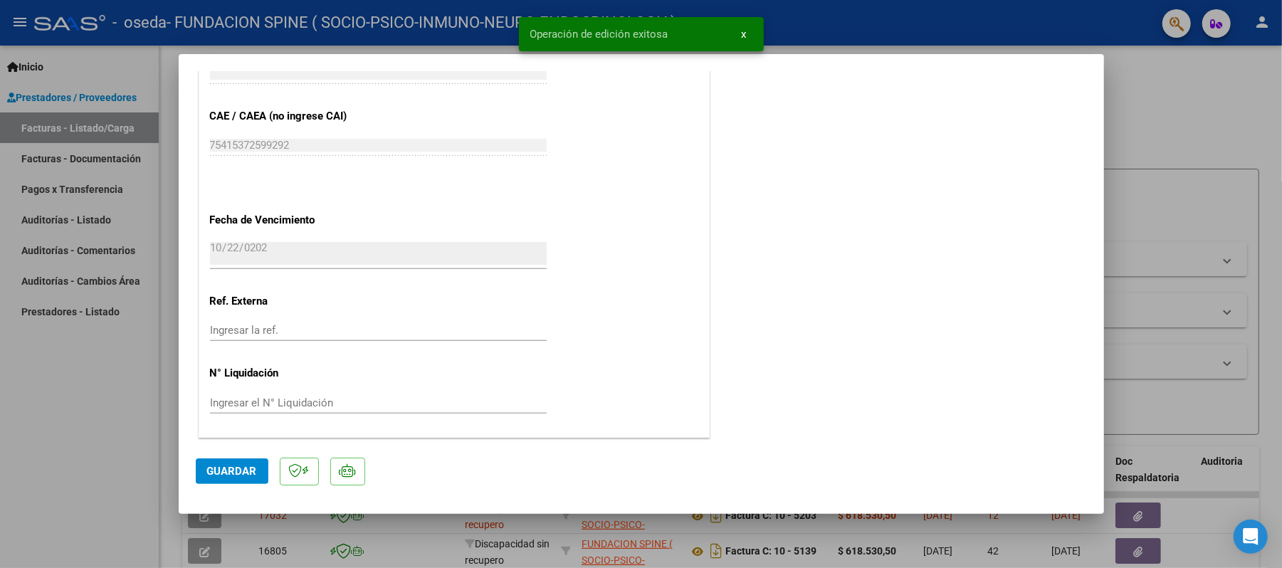
click at [57, 410] on div at bounding box center [641, 284] width 1282 height 568
type input "$ 0,00"
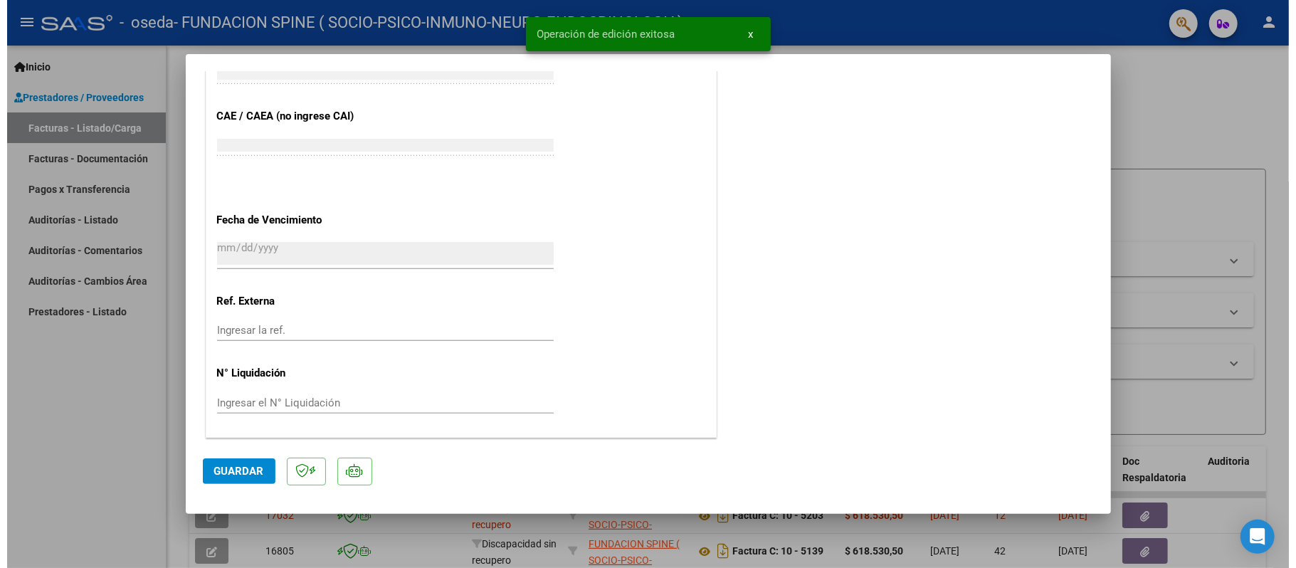
scroll to position [1006, 0]
